Goal: Task Accomplishment & Management: Manage account settings

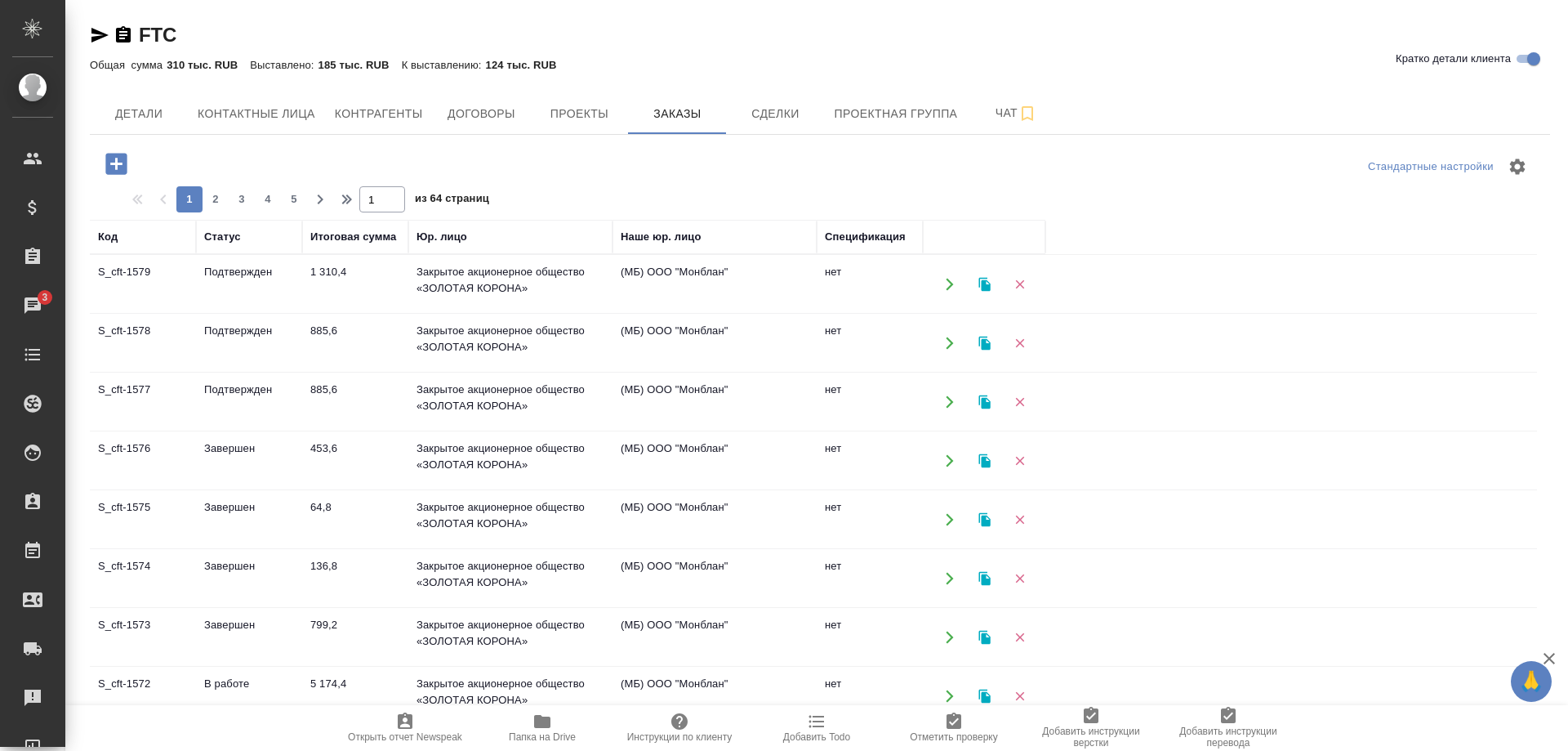
click at [105, 267] on td "S_cft-1579" at bounding box center [143, 284] width 106 height 57
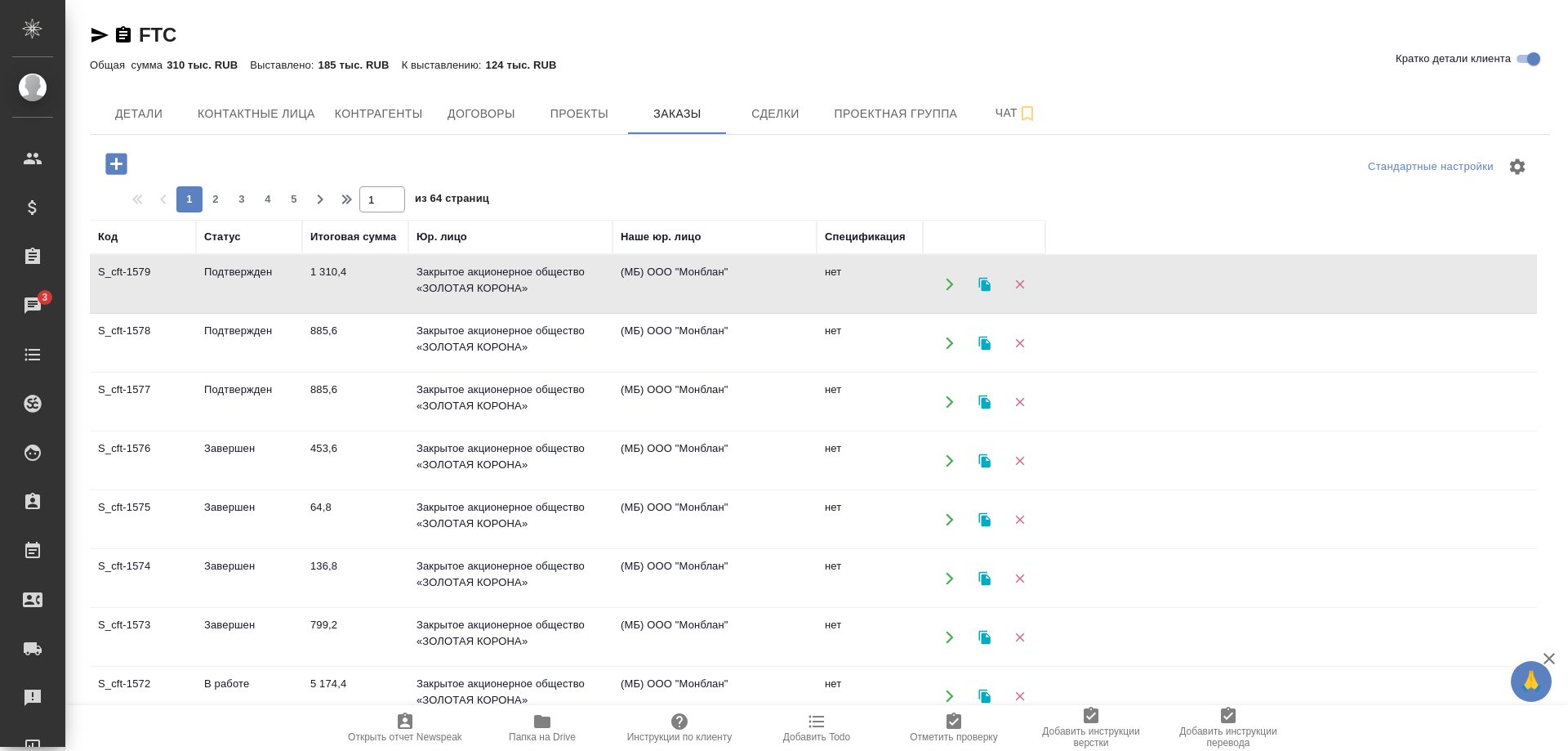
click at [105, 267] on td "S_cft-1579" at bounding box center [143, 284] width 106 height 57
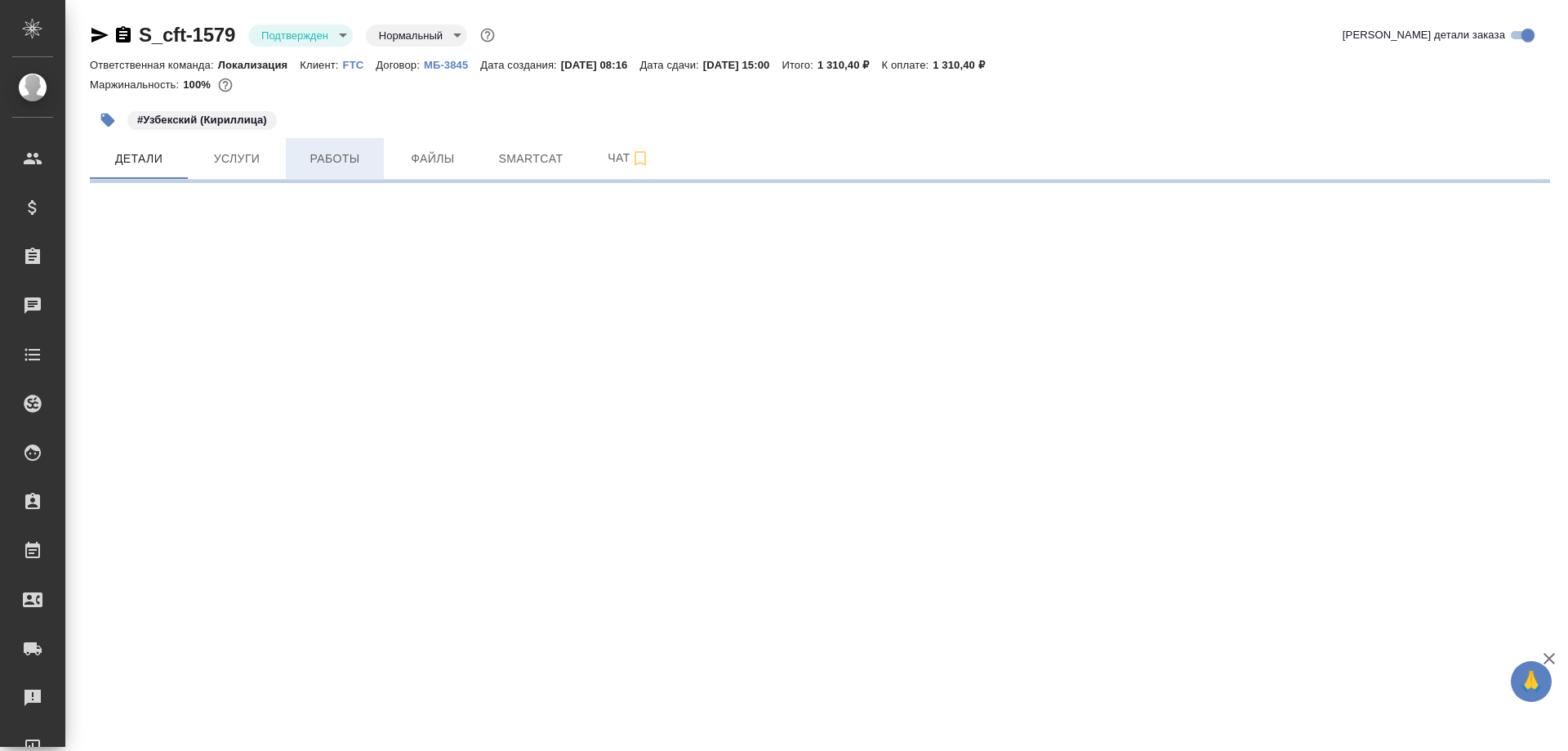
select select "RU"
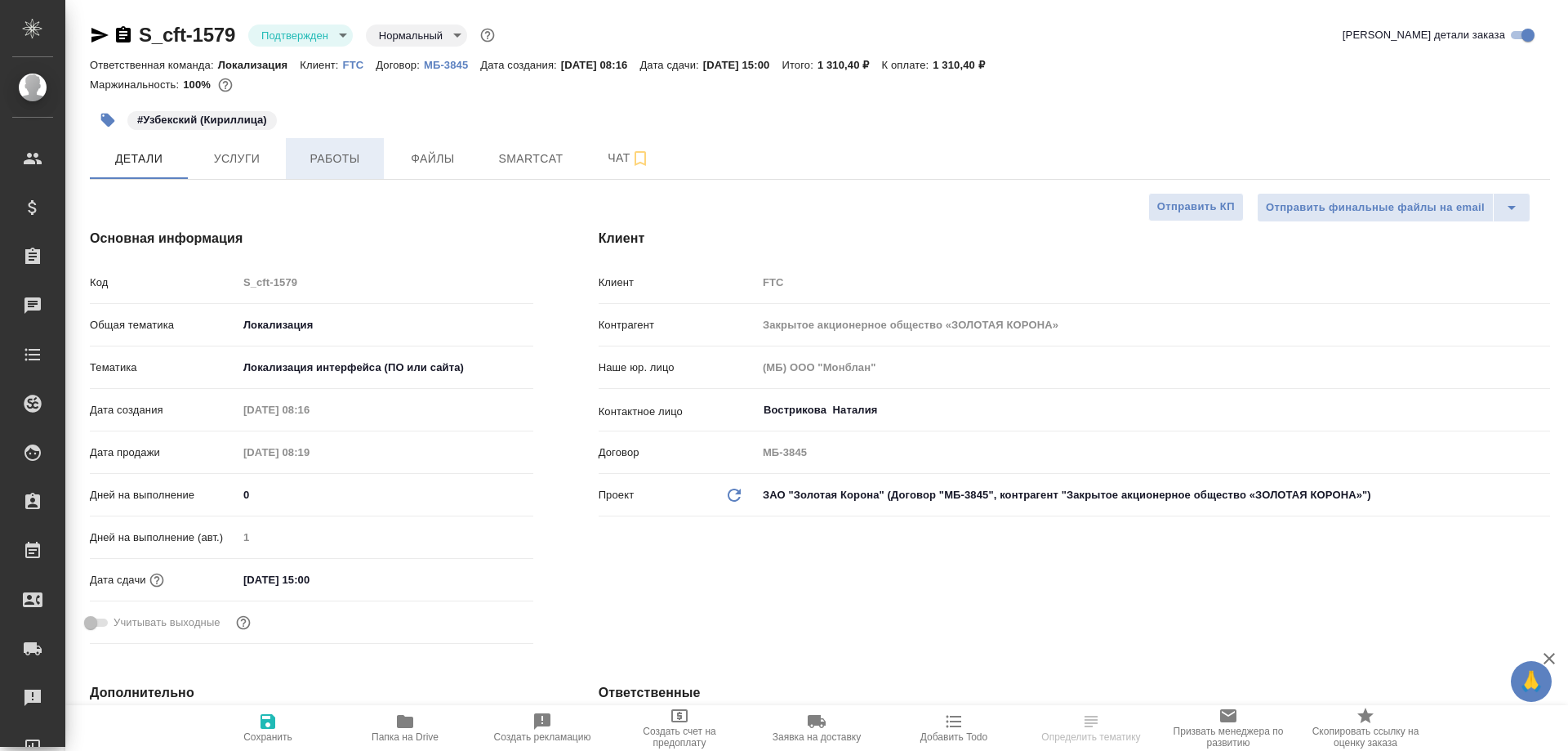
type textarea "x"
type input "[PERSON_NAME]"
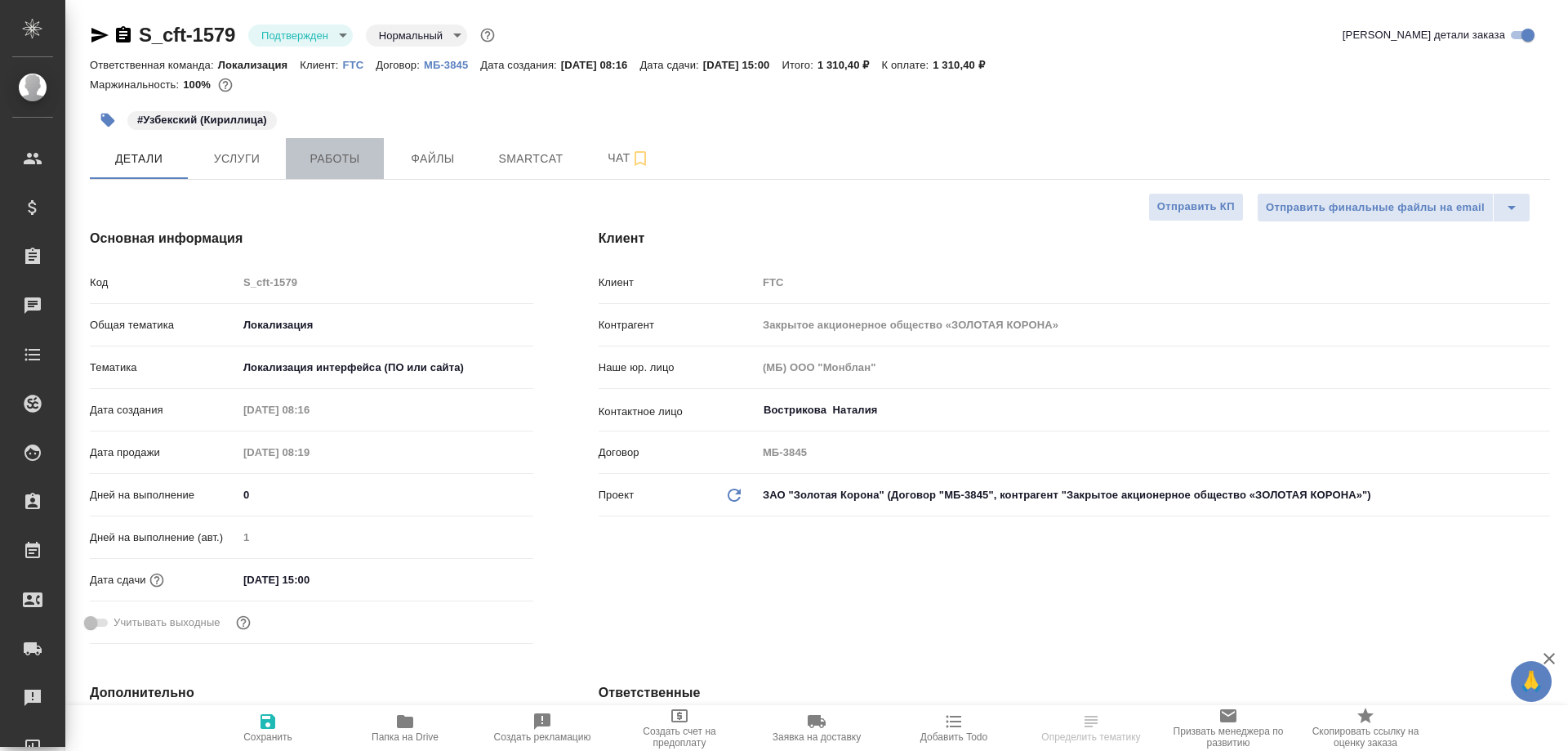
click at [353, 169] on button "Работы" at bounding box center [335, 158] width 98 height 41
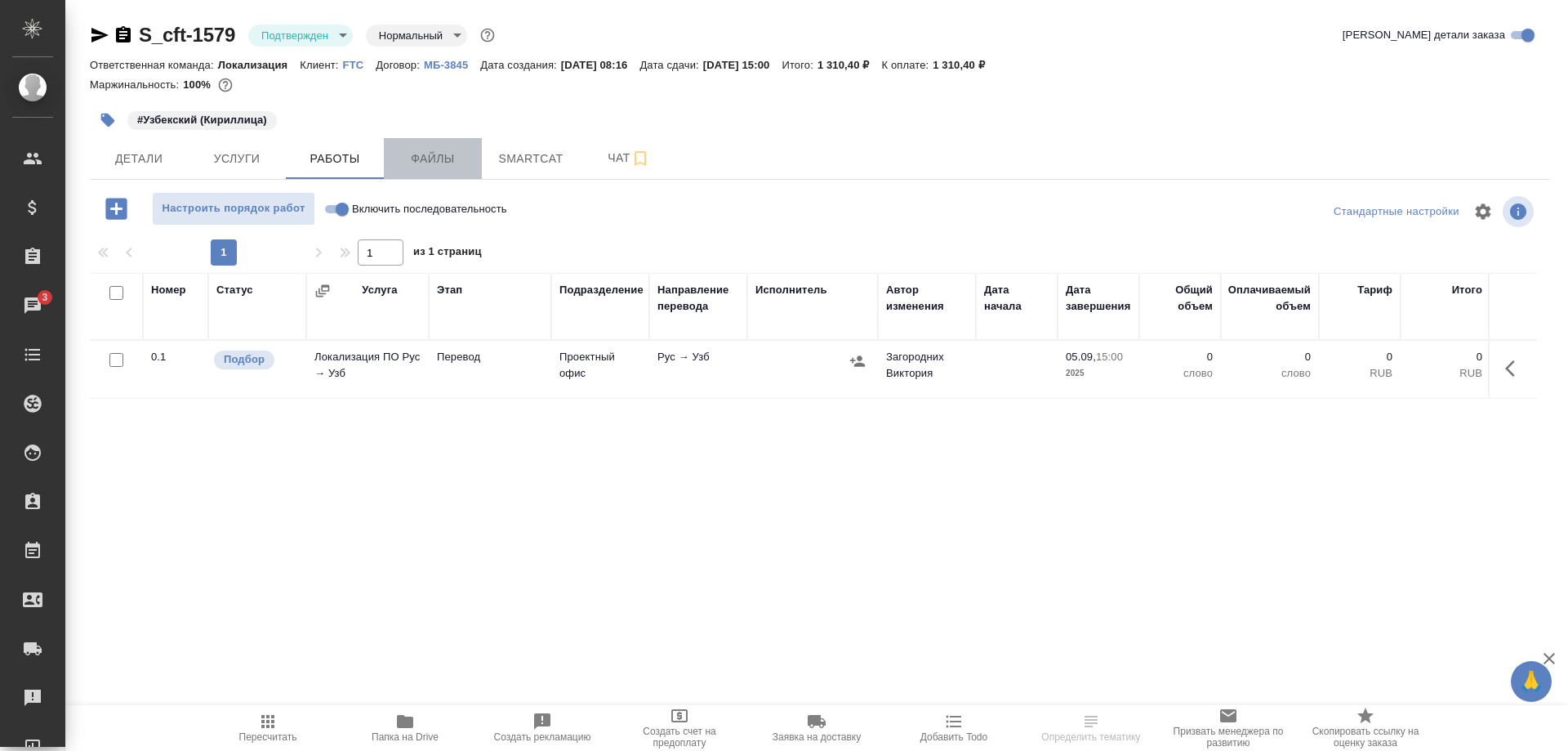
click at [435, 167] on span "Файлы" at bounding box center [433, 158] width 79 height 21
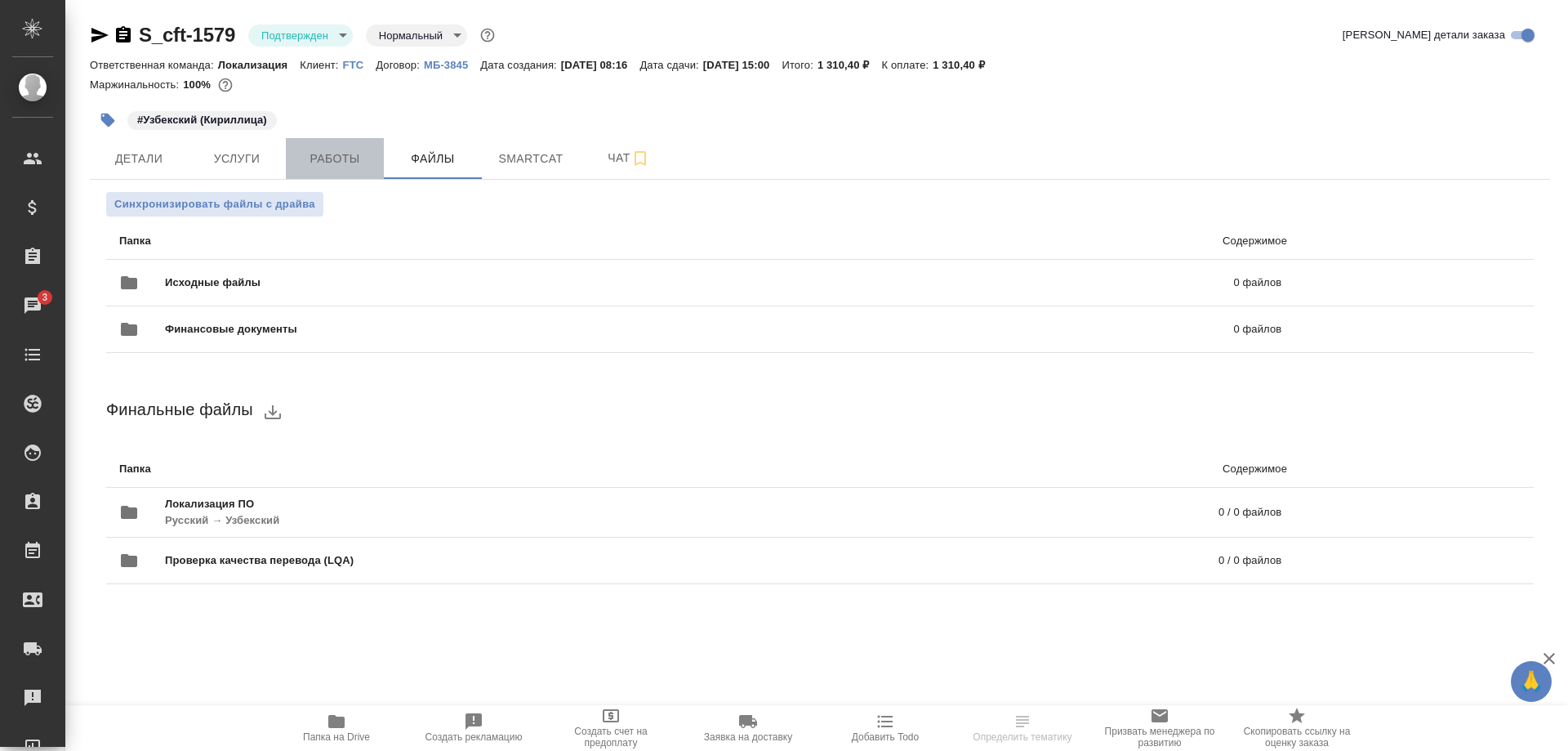
click at [338, 169] on button "Работы" at bounding box center [335, 158] width 98 height 41
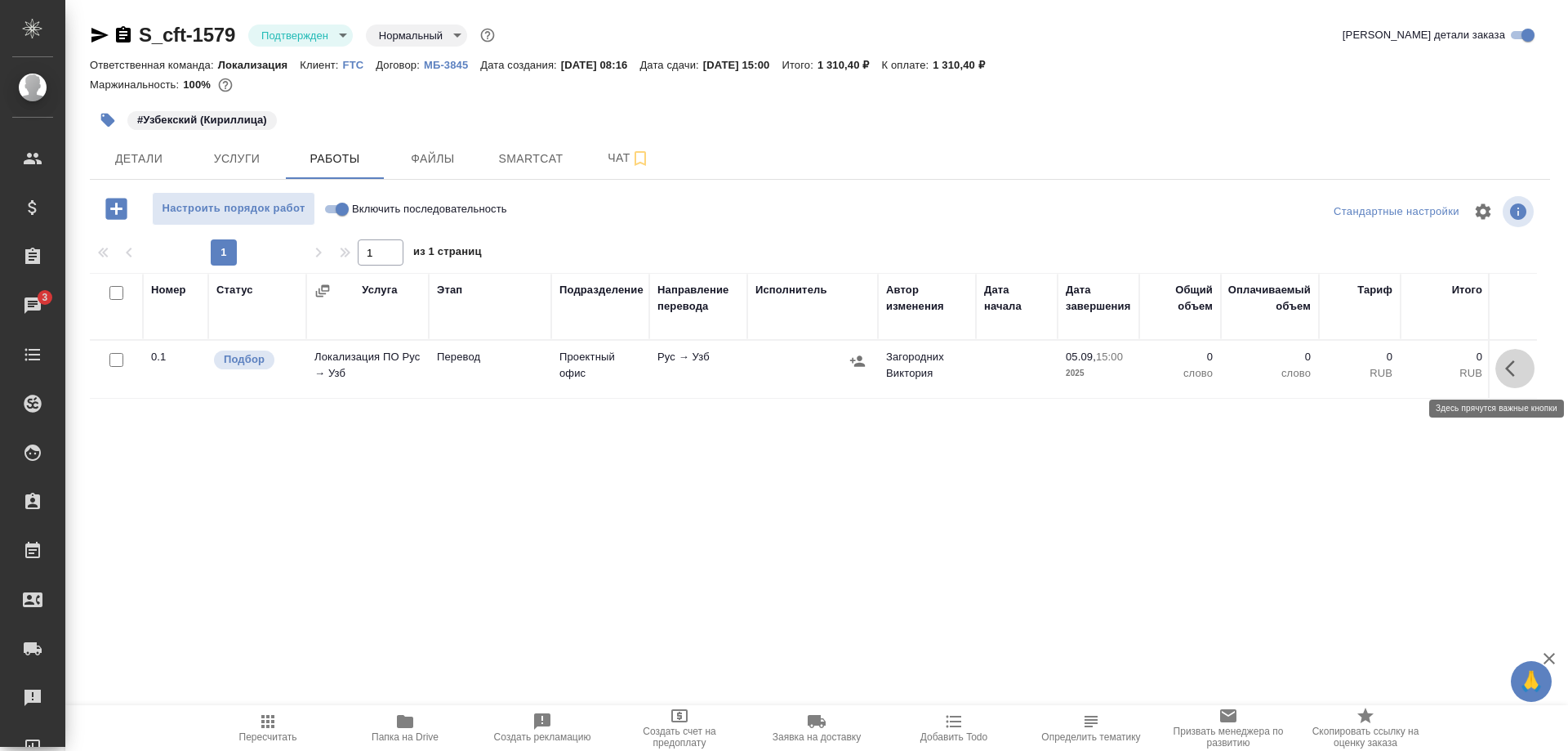
click at [1500, 371] on button "button" at bounding box center [1515, 368] width 39 height 39
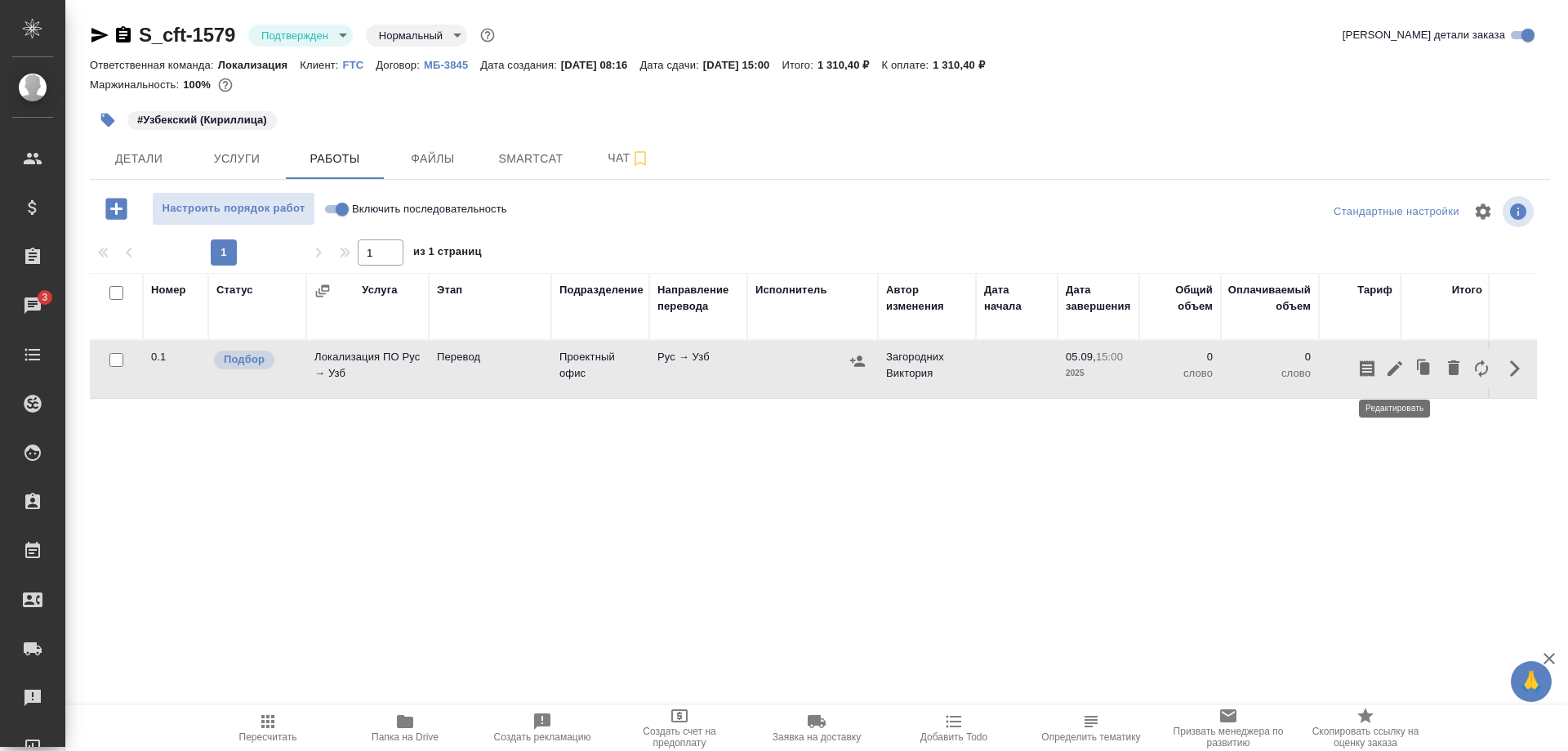
click at [1386, 376] on icon "button" at bounding box center [1396, 369] width 20 height 20
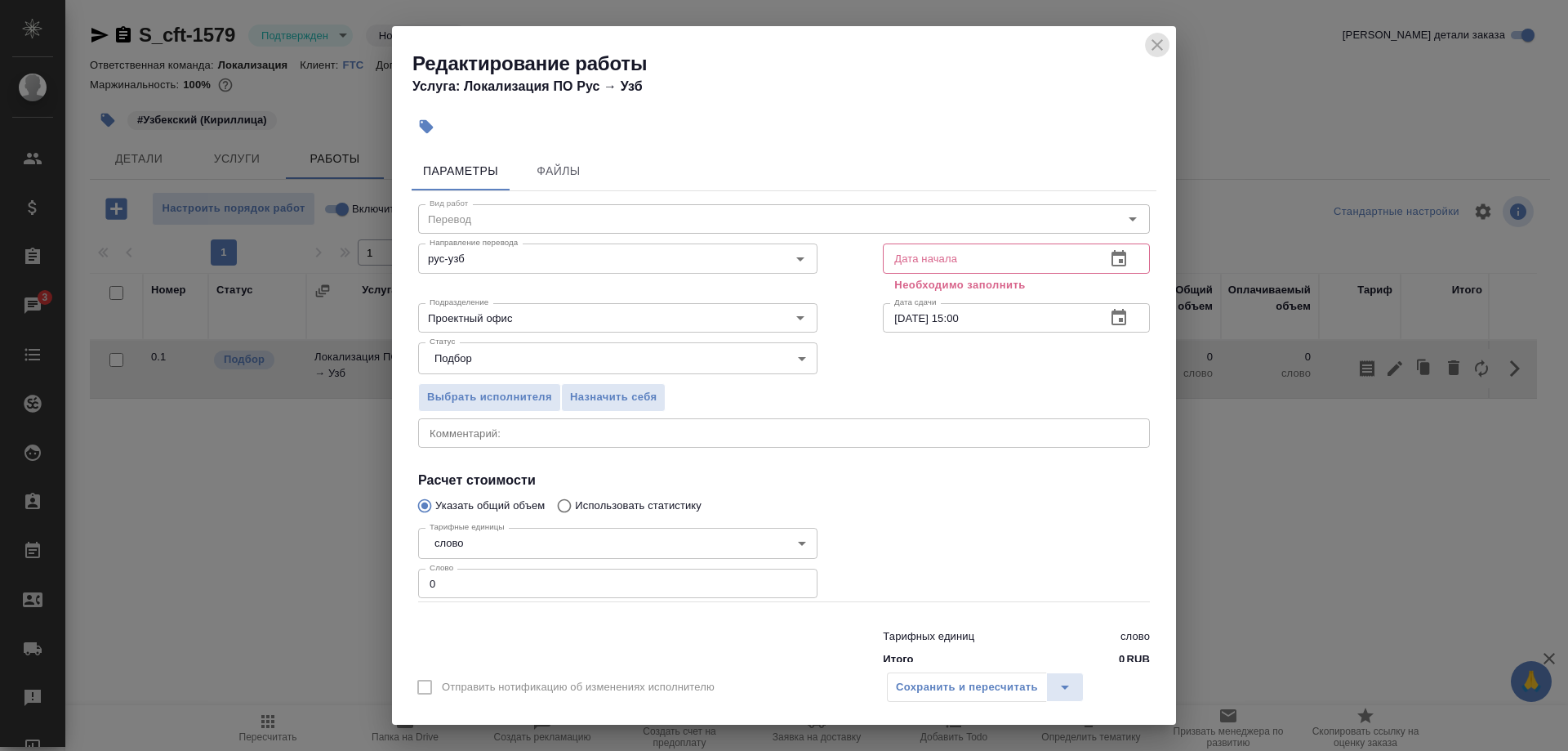
click at [1151, 44] on icon "close" at bounding box center [1158, 45] width 20 height 20
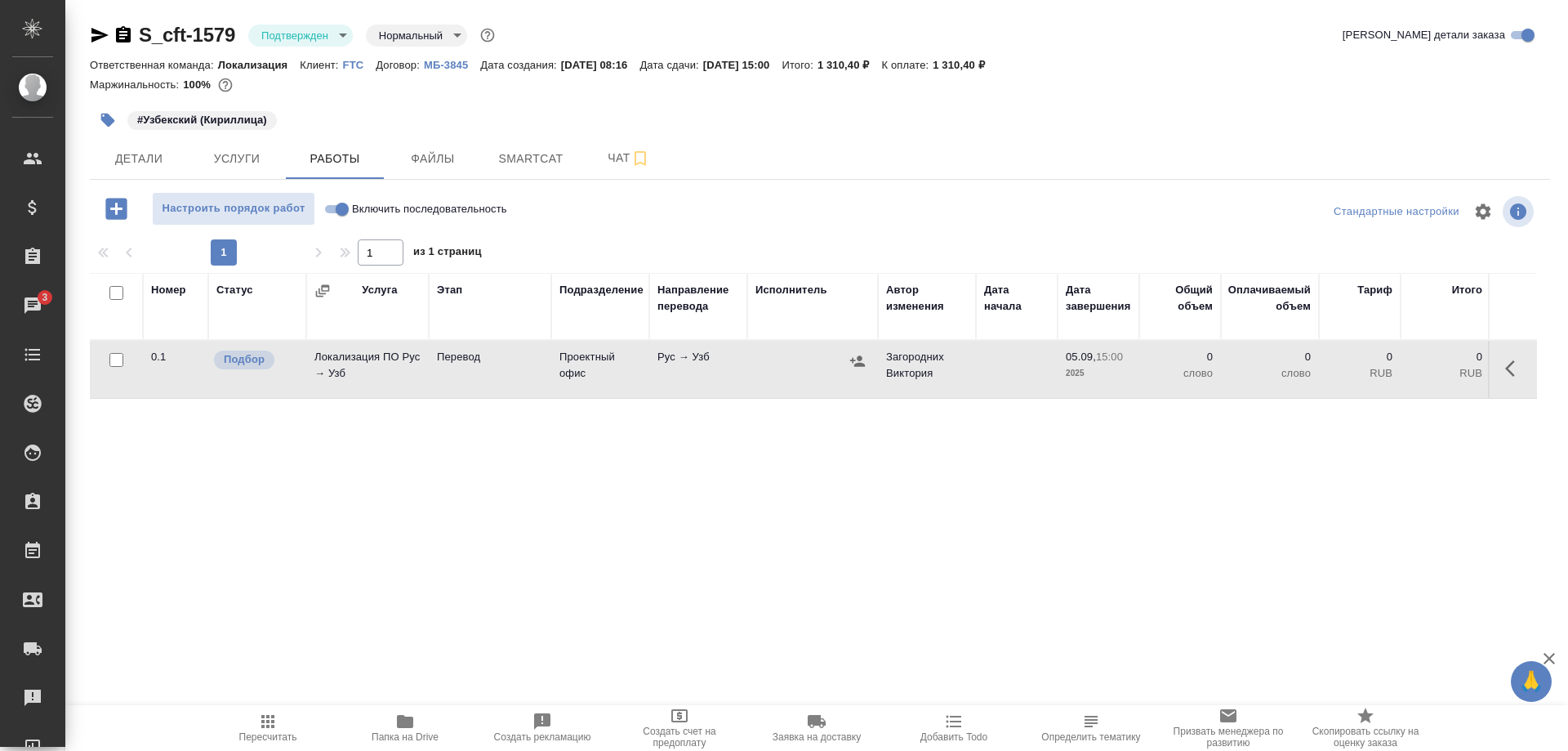
click at [1399, 558] on div "Номер Статус Услуга Этап Подразделение Направление перевода Исполнитель Автор и…" at bounding box center [813, 457] width 1448 height 368
click at [1366, 468] on div "Номер Статус Услуга Этап Подразделение Направление перевода Исполнитель Автор и…" at bounding box center [813, 457] width 1448 height 368
